Goal: Transaction & Acquisition: Obtain resource

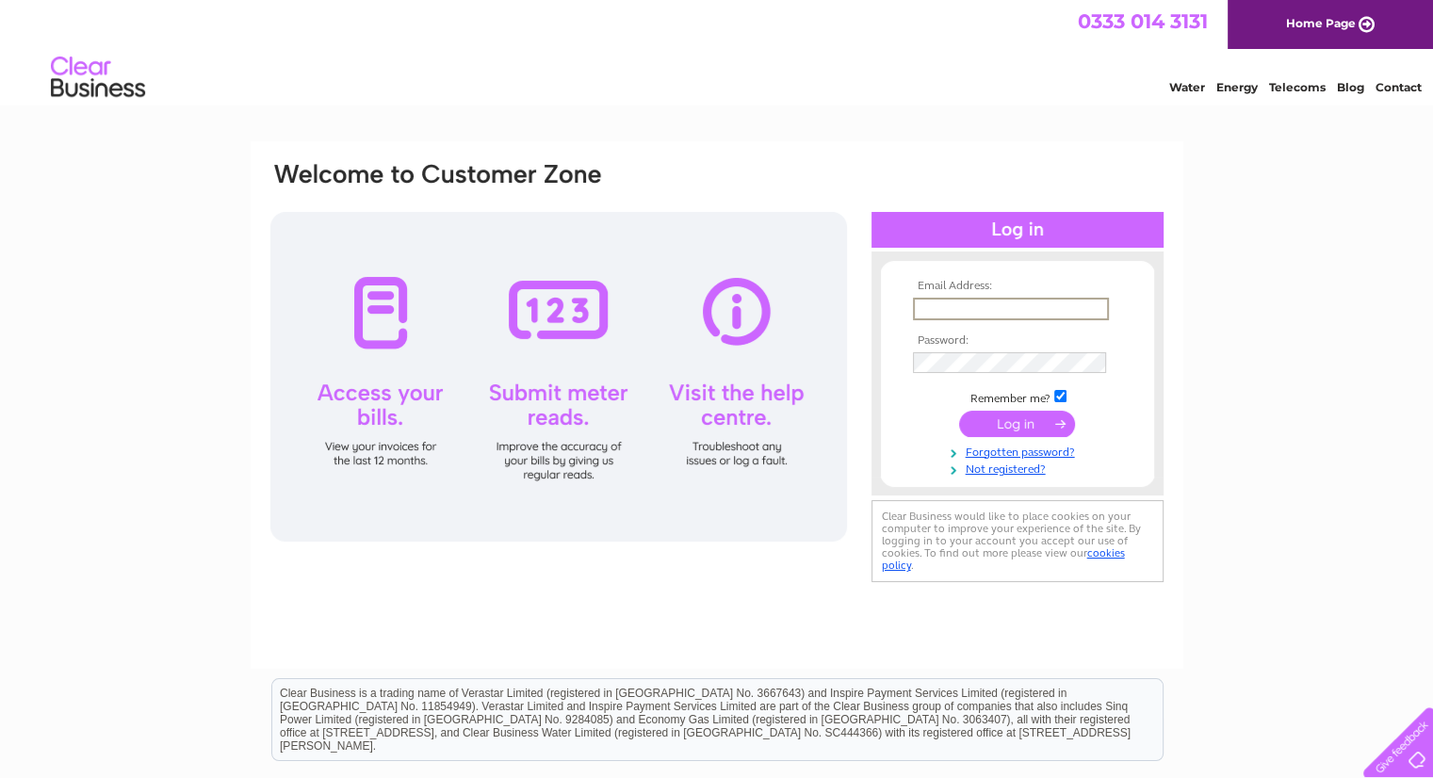
click at [962, 302] on input "text" at bounding box center [1011, 309] width 196 height 23
type input "[PERSON_NAME][EMAIL_ADDRESS][DOMAIN_NAME]"
click at [1013, 419] on input "submit" at bounding box center [1017, 422] width 116 height 26
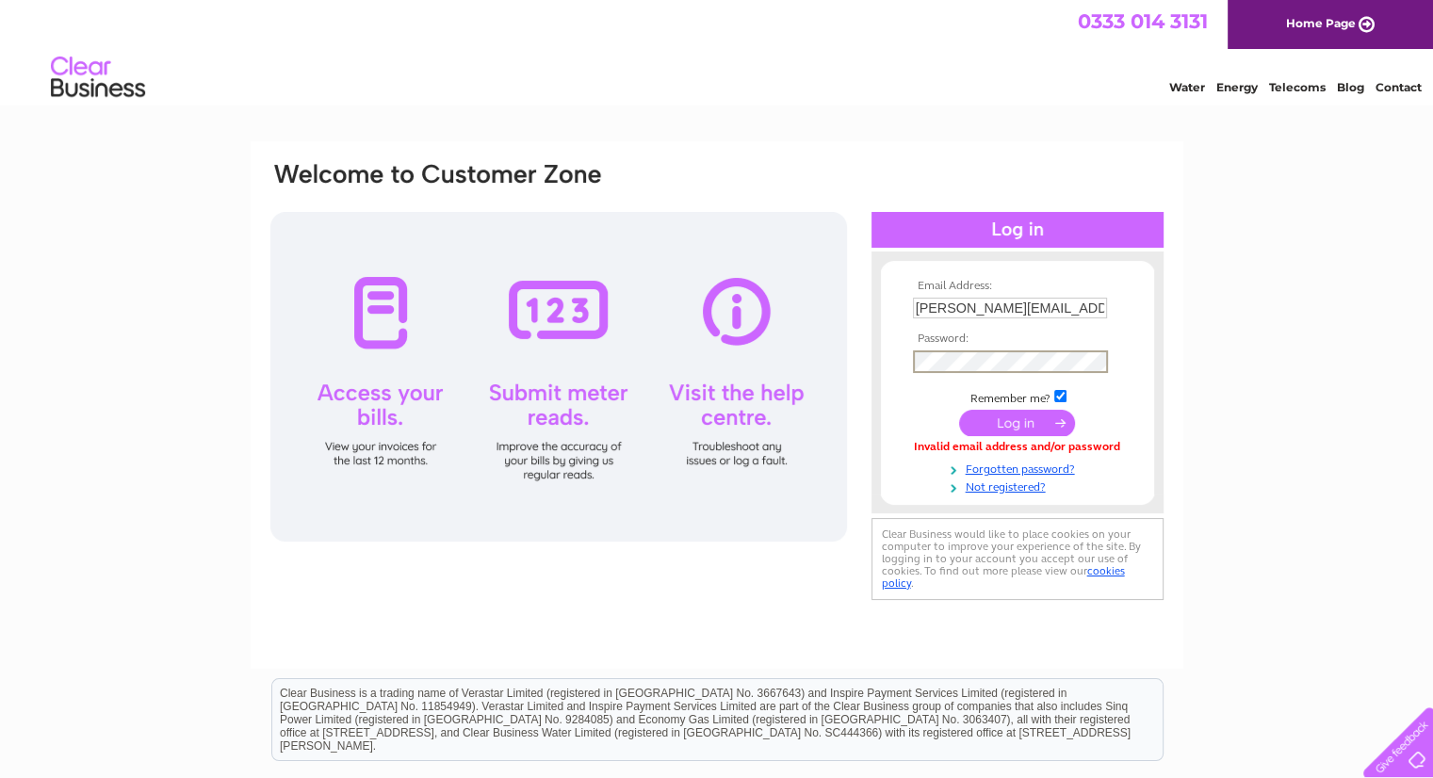
click at [959, 410] on input "submit" at bounding box center [1017, 423] width 116 height 26
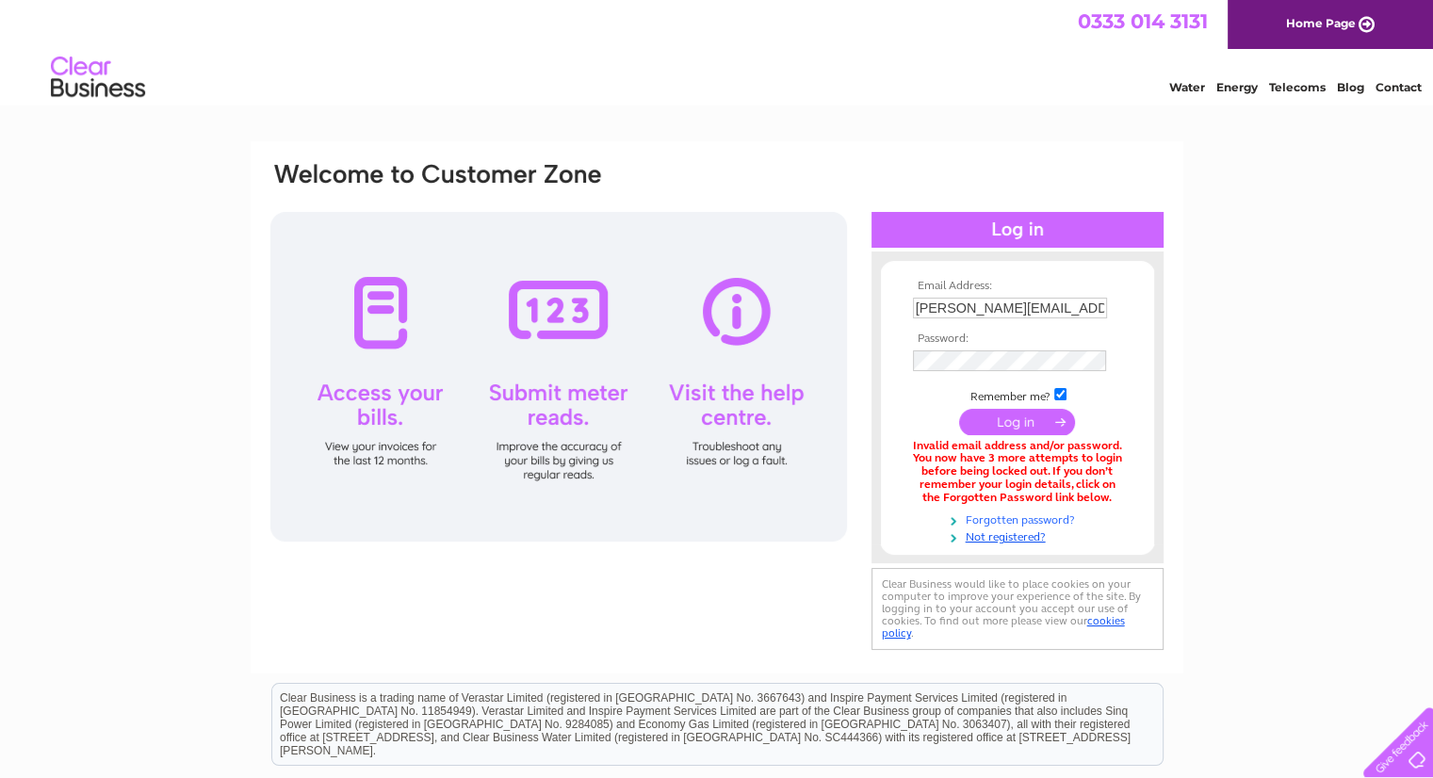
click at [1029, 519] on link "Forgotten password?" at bounding box center [1020, 519] width 214 height 18
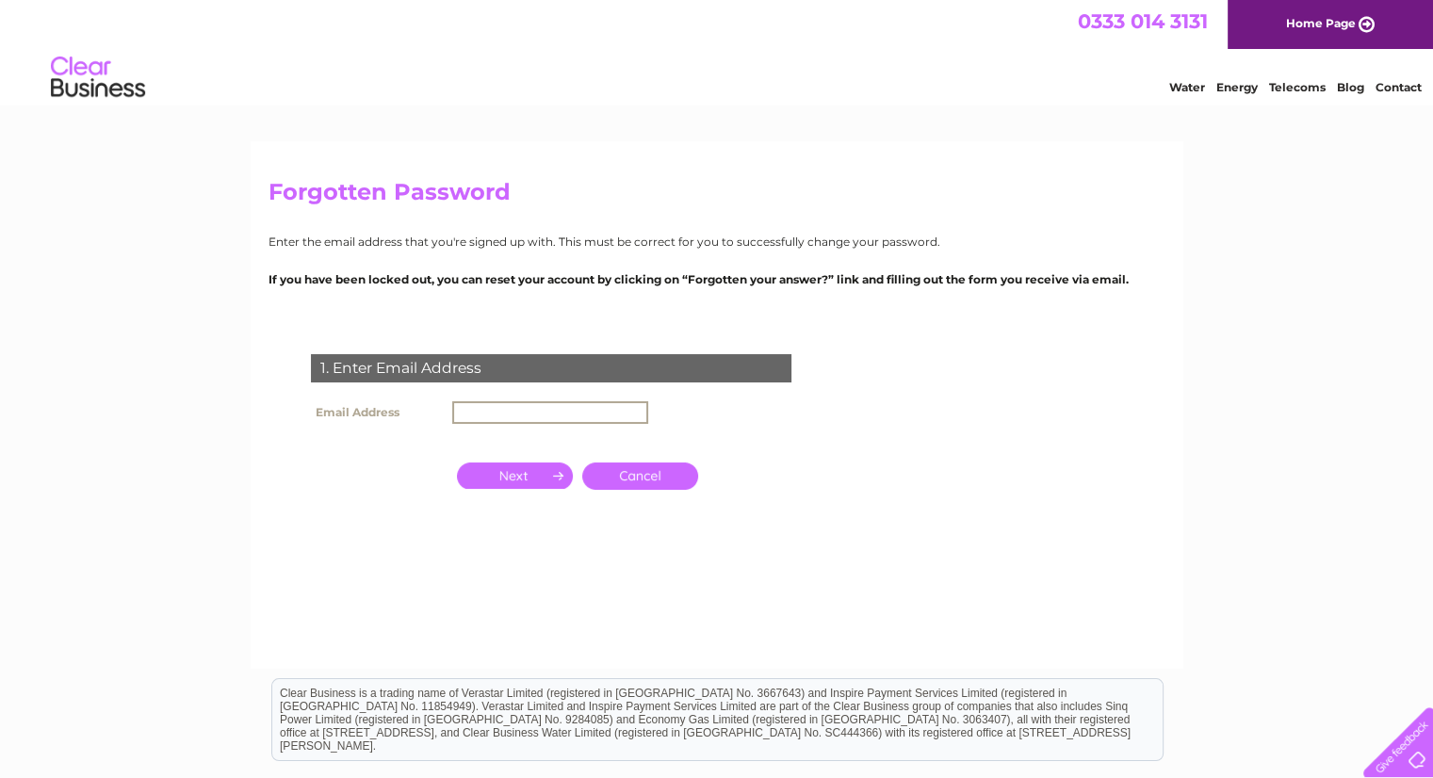
click at [471, 407] on input "text" at bounding box center [550, 412] width 196 height 23
type input "[PERSON_NAME][EMAIL_ADDRESS][DOMAIN_NAME]"
click at [539, 479] on input "button" at bounding box center [515, 474] width 116 height 26
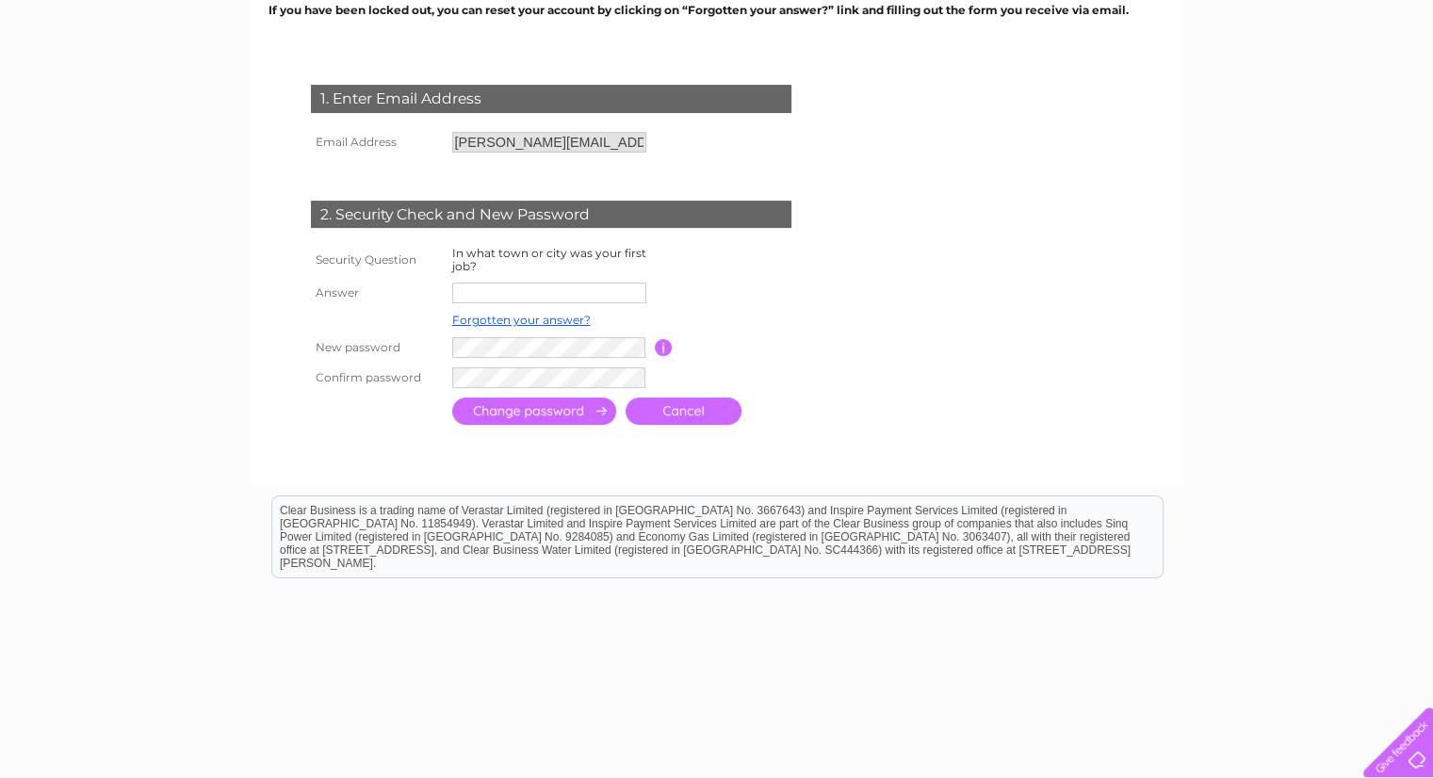
scroll to position [283, 0]
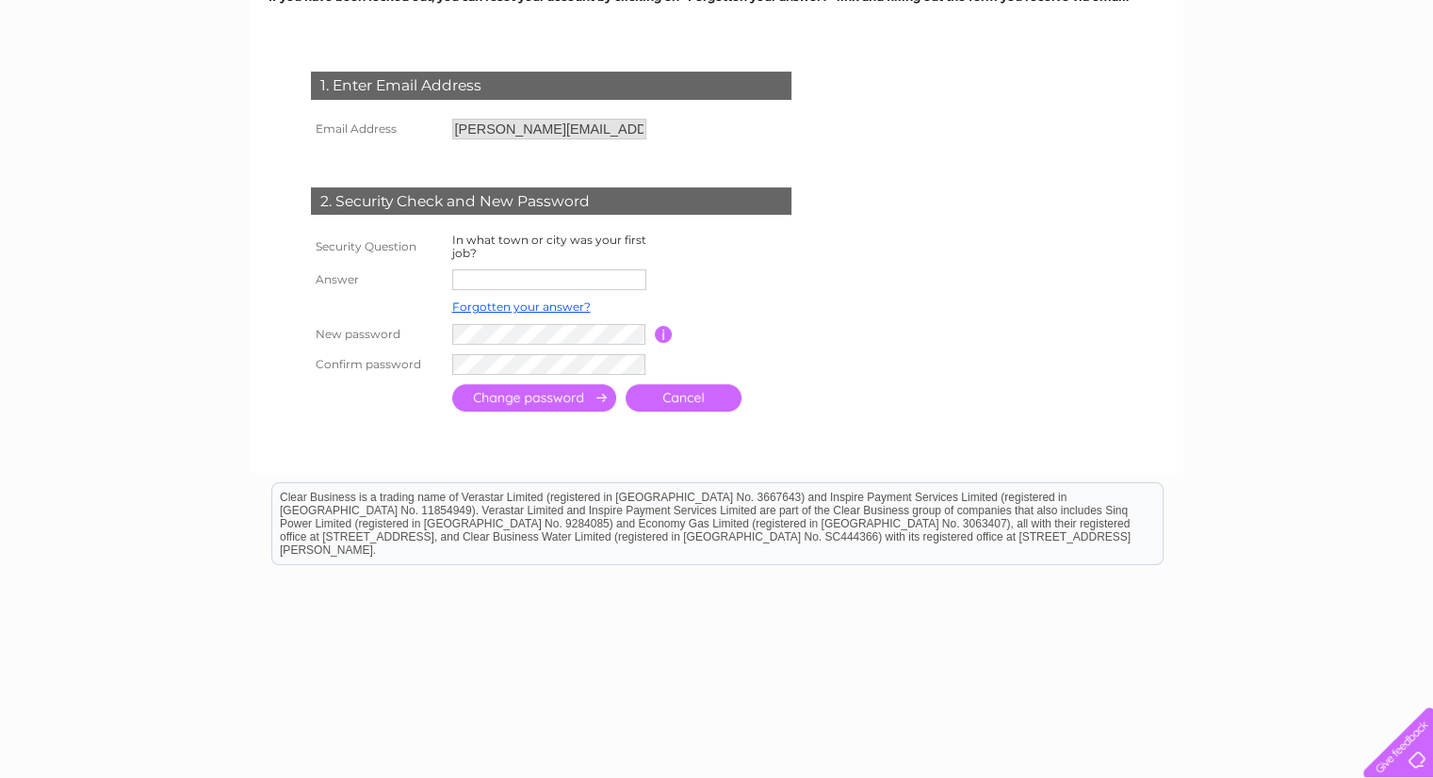
click at [489, 279] on input "text" at bounding box center [549, 279] width 194 height 21
type input "Slough"
click at [541, 410] on input "submit" at bounding box center [534, 399] width 164 height 27
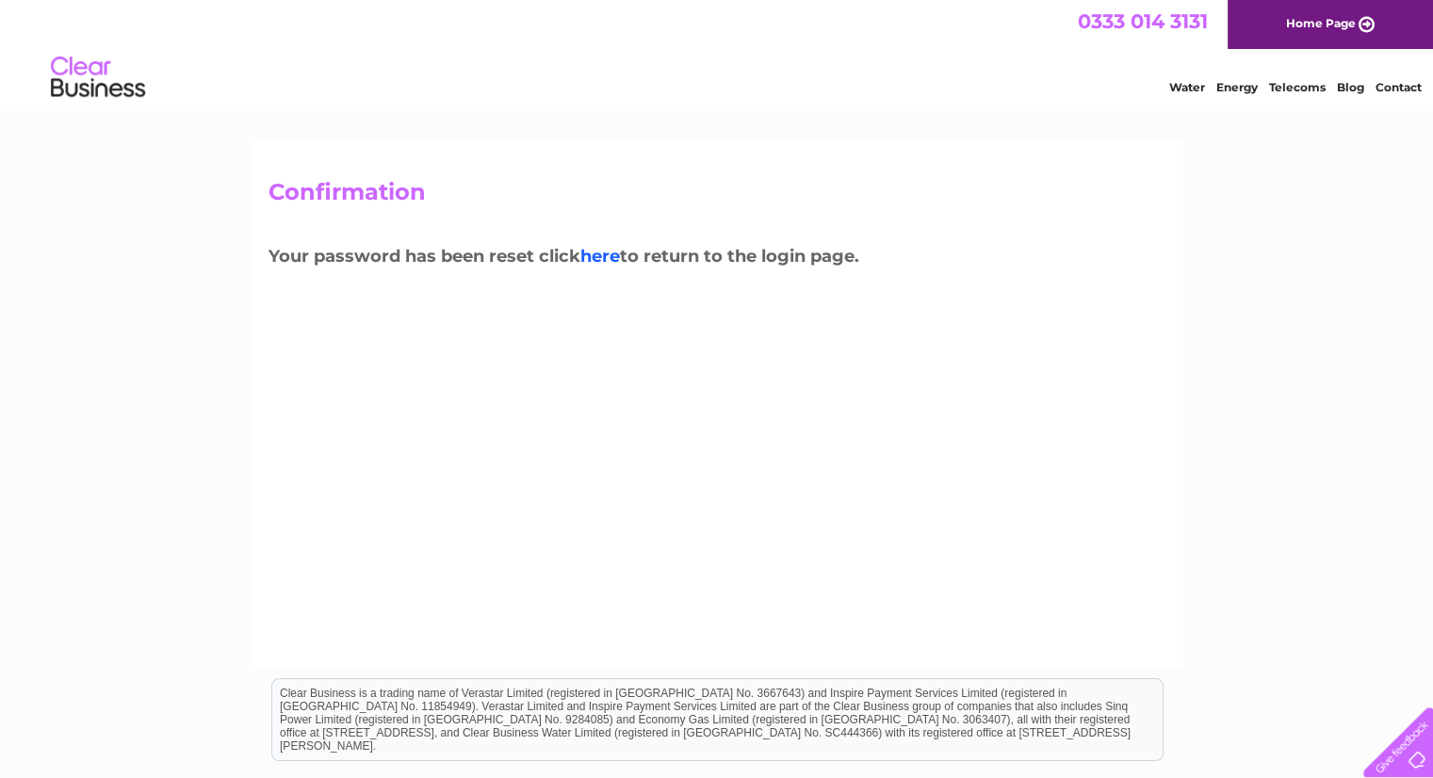
click at [604, 258] on link "here" at bounding box center [600, 256] width 40 height 21
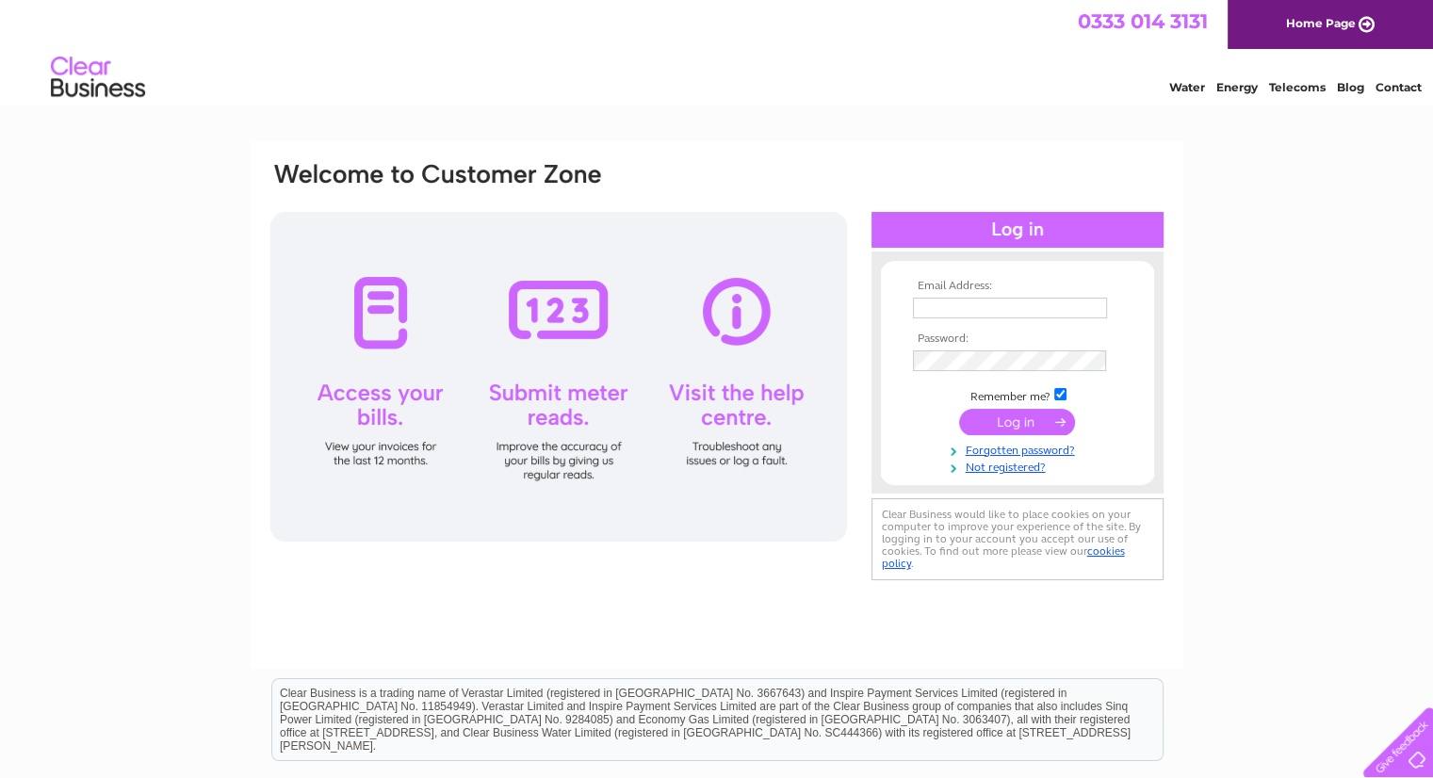
click at [947, 308] on input "text" at bounding box center [1010, 308] width 194 height 21
type input "anna.pliszka1@veolia.com"
click at [1022, 423] on input "submit" at bounding box center [1017, 423] width 116 height 26
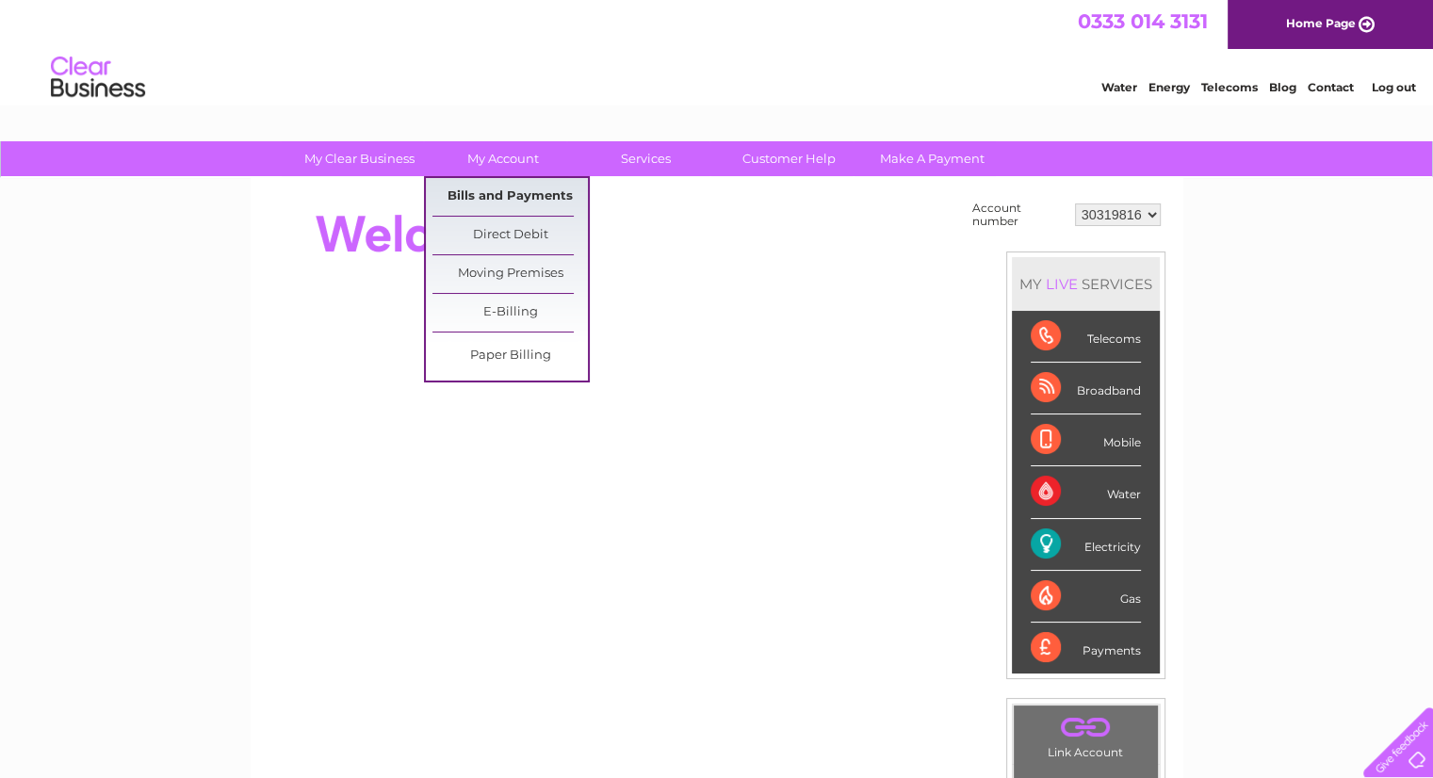
click at [487, 194] on link "Bills and Payments" at bounding box center [509, 197] width 155 height 38
click at [501, 196] on link "Bills and Payments" at bounding box center [509, 197] width 155 height 38
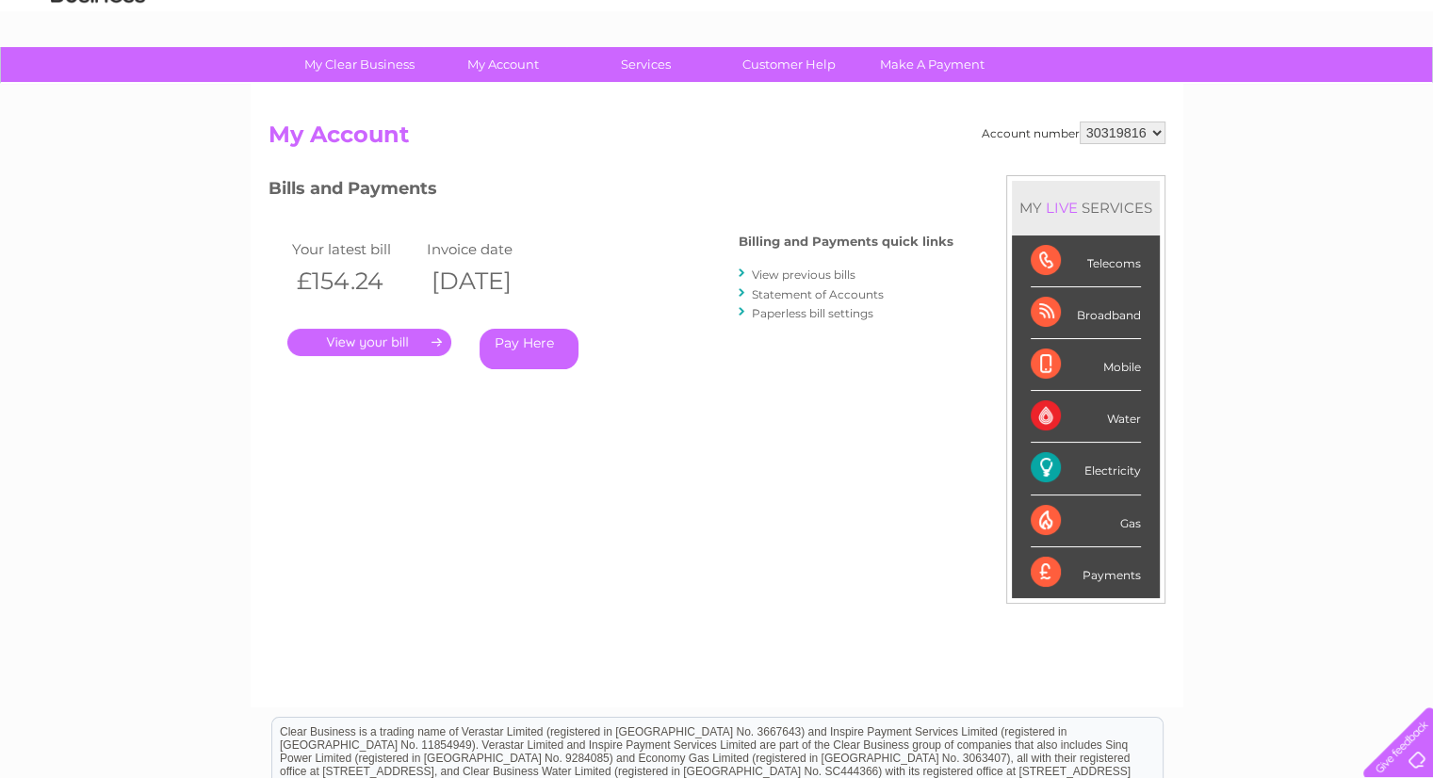
click at [399, 346] on link "." at bounding box center [369, 342] width 164 height 27
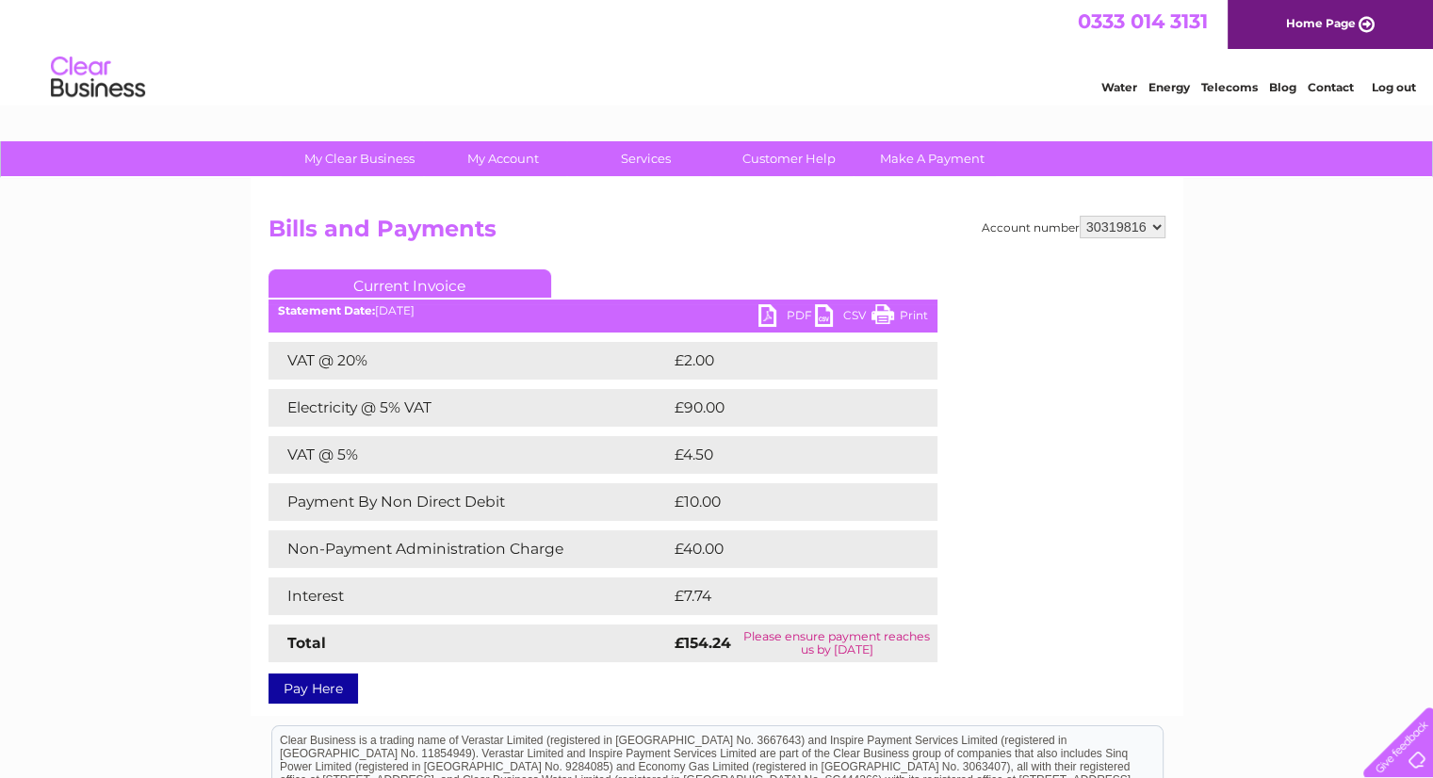
click at [784, 312] on link "PDF" at bounding box center [786, 317] width 57 height 27
